Goal: Check status: Check status

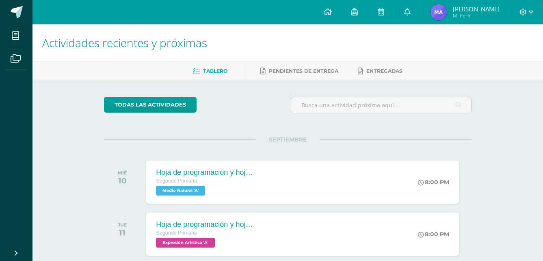
click at [480, 9] on span "[PERSON_NAME]" at bounding box center [476, 9] width 47 height 8
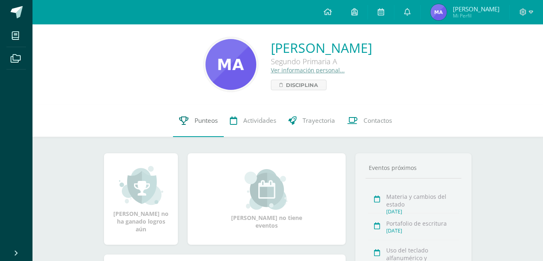
click at [215, 125] on link "Punteos" at bounding box center [198, 120] width 51 height 33
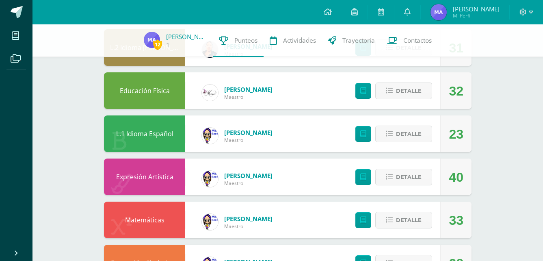
scroll to position [244, 0]
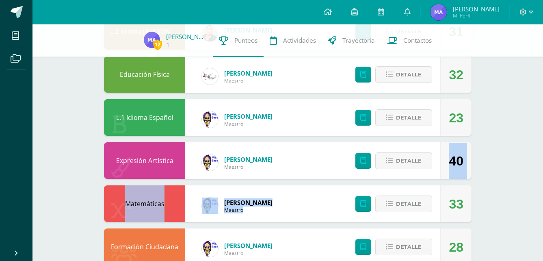
drag, startPoint x: 542, startPoint y: 158, endPoint x: 546, endPoint y: 184, distance: 26.3
click at [543, 184] on html "Mis cursos Archivos Cerrar panel Computación Segundo Primaria "A" Educación [DE…" at bounding box center [271, 61] width 543 height 611
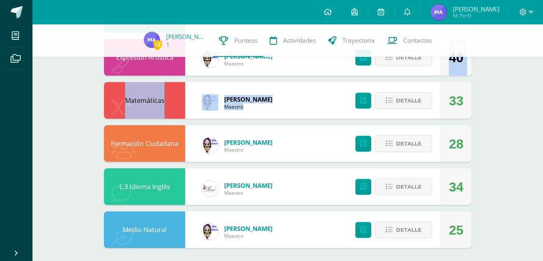
scroll to position [350, 0]
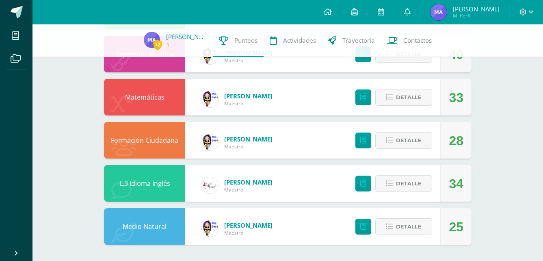
drag, startPoint x: 543, startPoint y: 211, endPoint x: 549, endPoint y: 218, distance: 9.2
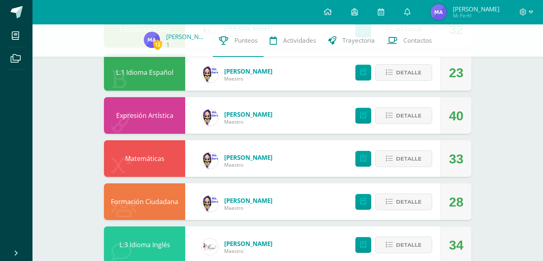
scroll to position [288, 0]
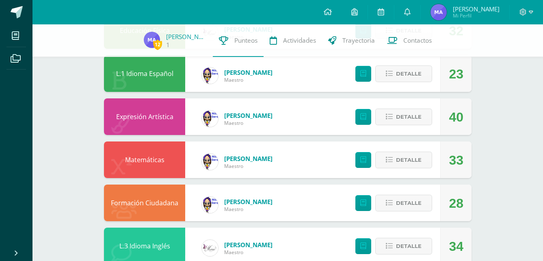
click at [538, 174] on div "12 [PERSON_NAME] 1 Punteos Actividades Trayectoria Contactos Pendiente Punteos …" at bounding box center [288, 30] width 511 height 587
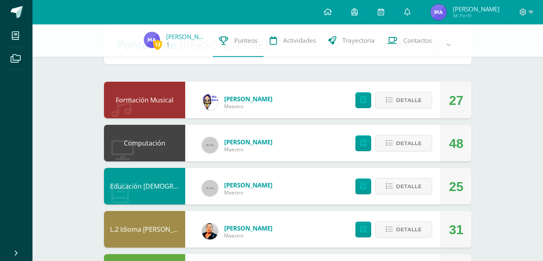
scroll to position [45, 0]
